Goal: Information Seeking & Learning: Learn about a topic

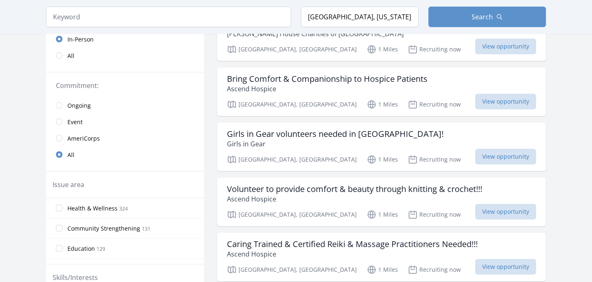
scroll to position [178, 0]
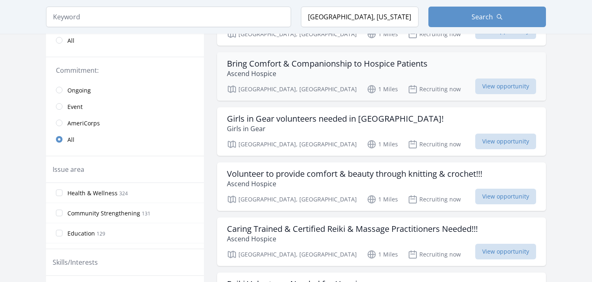
click at [321, 69] on p "Ascend Hospice" at bounding box center [327, 74] width 201 height 10
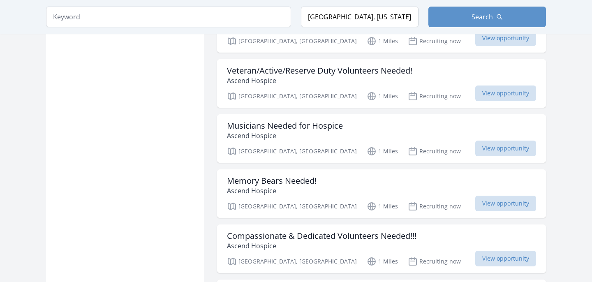
scroll to position [697, 0]
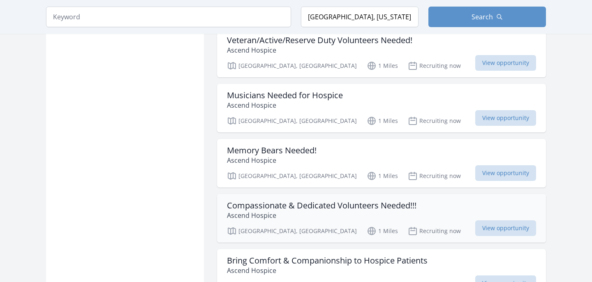
click at [282, 201] on h3 "Compassionate & Dedicated Volunteers Needed!!!" at bounding box center [321, 206] width 189 height 10
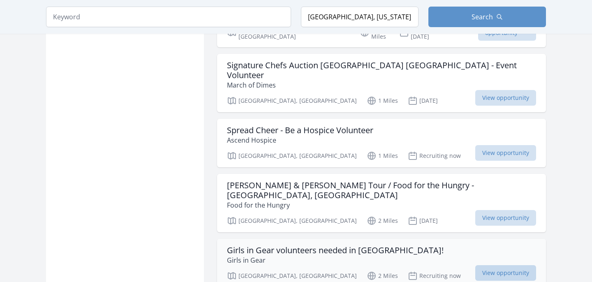
scroll to position [1021, 0]
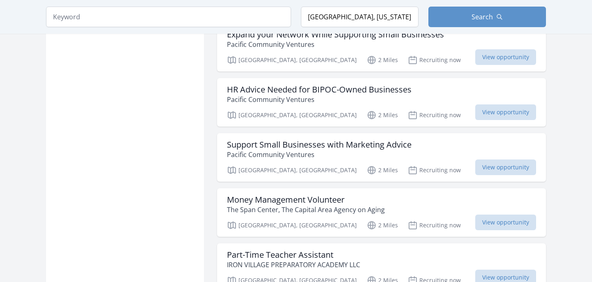
scroll to position [1428, 0]
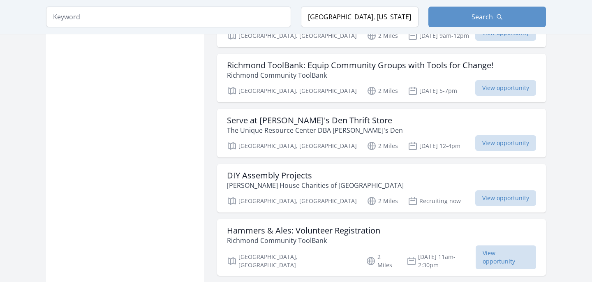
scroll to position [2539, 0]
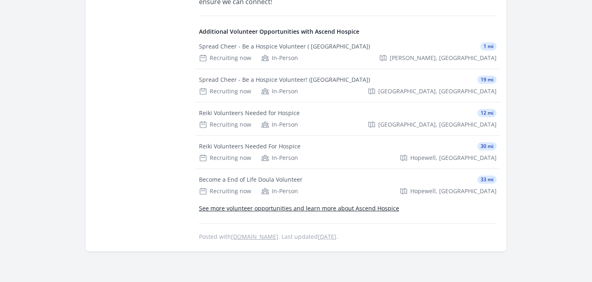
scroll to position [461, 0]
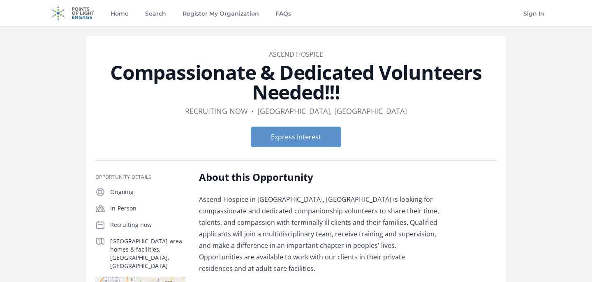
scroll to position [266, 0]
